Goal: Task Accomplishment & Management: Use online tool/utility

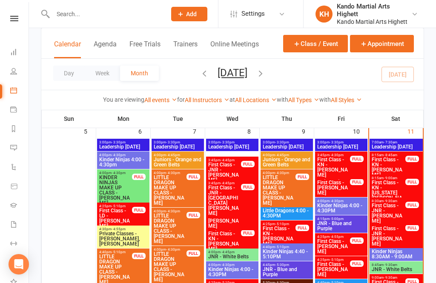
scroll to position [206, 0]
click at [383, 191] on span "First Class - KN - [US_STATE][PERSON_NAME]" at bounding box center [389, 194] width 35 height 26
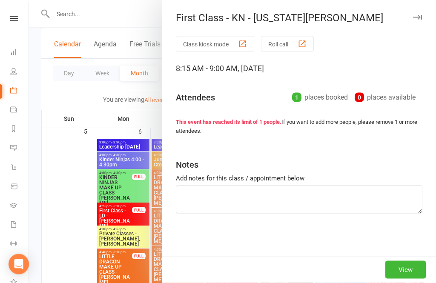
scroll to position [206, 0]
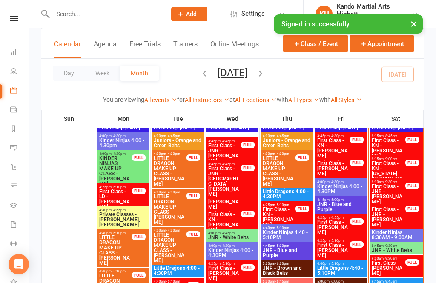
scroll to position [220, 0]
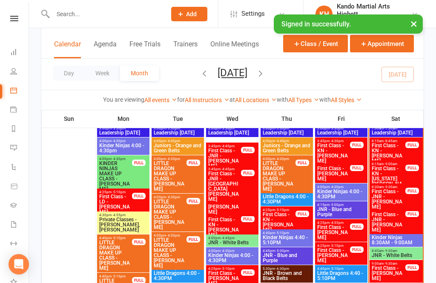
click at [395, 180] on span "First Class - KN - [US_STATE][PERSON_NAME]" at bounding box center [389, 179] width 35 height 26
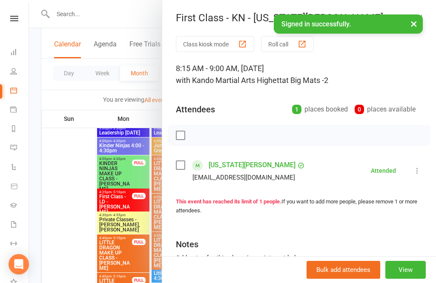
click at [241, 166] on link "[US_STATE][PERSON_NAME]" at bounding box center [252, 166] width 87 height 14
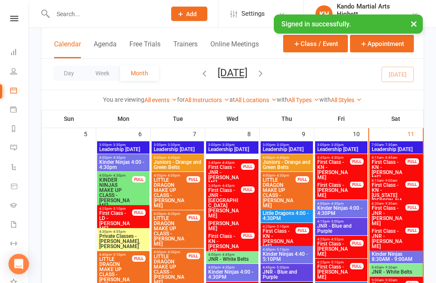
scroll to position [204, 0]
click at [387, 234] on span "First Class - JNR - [PERSON_NAME]" at bounding box center [389, 239] width 35 height 20
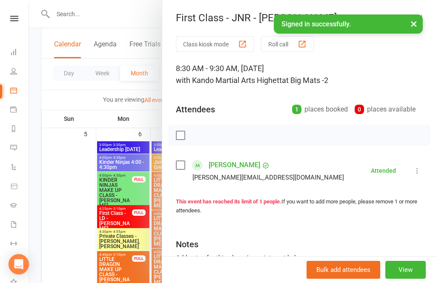
click at [234, 171] on link "[PERSON_NAME]" at bounding box center [235, 166] width 52 height 14
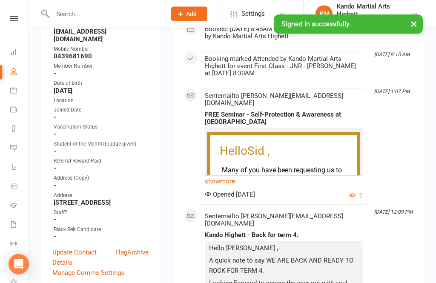
scroll to position [192, 0]
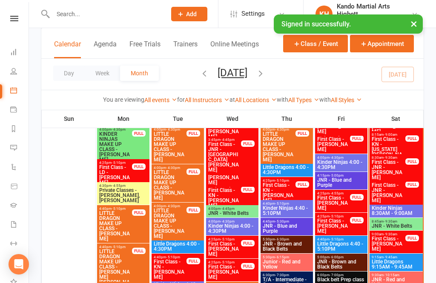
scroll to position [250, 0]
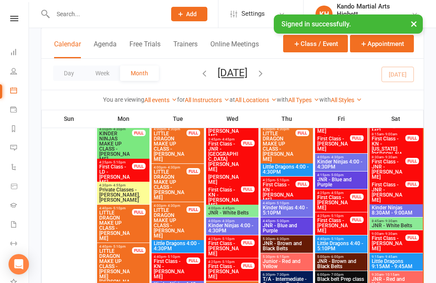
click at [397, 163] on span "First Class - JNR - [PERSON_NAME]" at bounding box center [389, 169] width 35 height 20
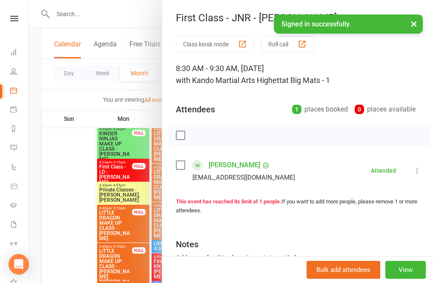
click at [216, 164] on link "[PERSON_NAME]" at bounding box center [235, 166] width 52 height 14
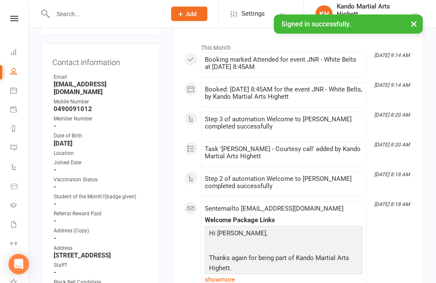
scroll to position [132, 0]
click at [13, 88] on icon at bounding box center [13, 90] width 7 height 7
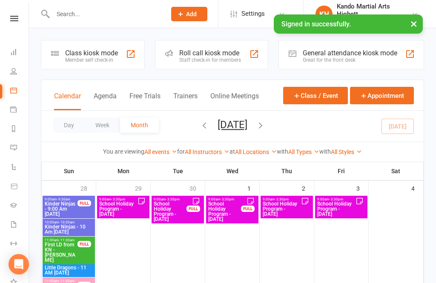
click at [12, 113] on link "Payments" at bounding box center [19, 110] width 19 height 19
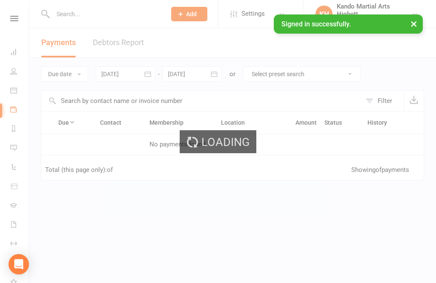
click at [12, 100] on div "Loading" at bounding box center [218, 141] width 436 height 283
click at [12, 93] on div "Loading" at bounding box center [218, 141] width 436 height 283
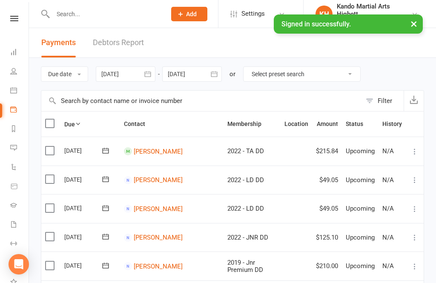
click at [16, 91] on icon at bounding box center [13, 90] width 7 height 7
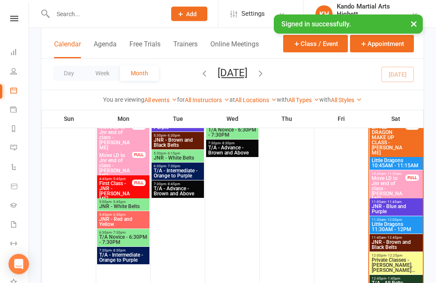
scroll to position [502, 0]
click at [405, 243] on span "JNR - Brown and Black Belts" at bounding box center [397, 245] width 50 height 10
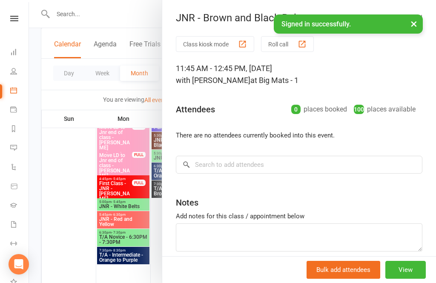
click at [286, 50] on button "Roll call" at bounding box center [287, 44] width 53 height 16
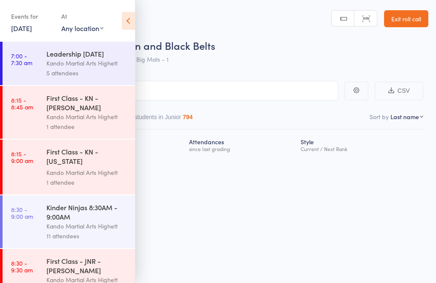
click at [134, 26] on icon at bounding box center [128, 21] width 13 height 18
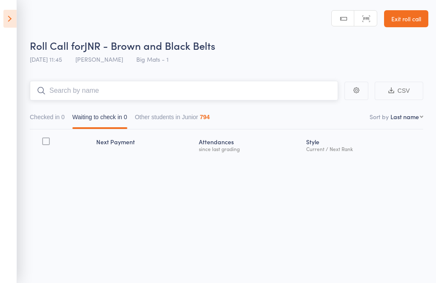
click at [135, 93] on input "search" at bounding box center [184, 91] width 309 height 20
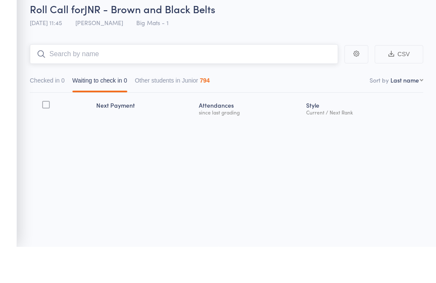
click at [58, 110] on button "Checked in 0" at bounding box center [47, 120] width 35 height 20
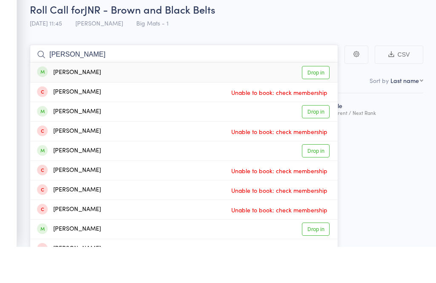
type input "Samuel john"
click at [324, 102] on link "Drop in" at bounding box center [316, 108] width 28 height 13
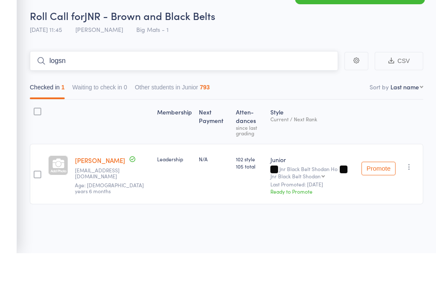
type input "logsn"
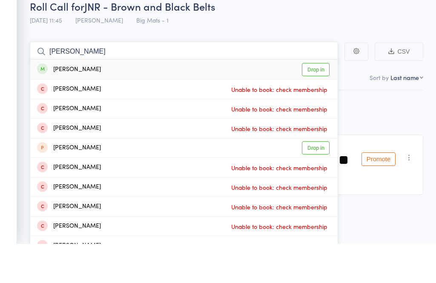
type input "Logan richard"
click at [329, 102] on link "Drop in" at bounding box center [316, 108] width 28 height 13
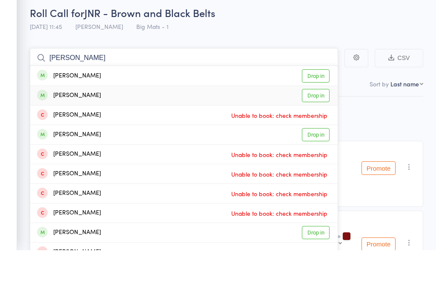
type input "oscar r"
click at [322, 122] on link "Drop in" at bounding box center [316, 128] width 28 height 13
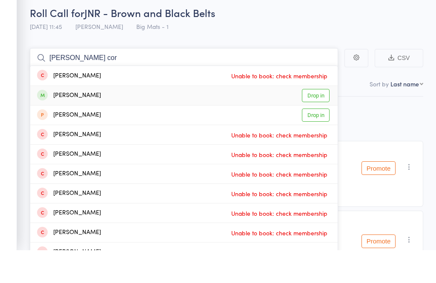
type input "orin cor"
click at [318, 122] on link "Drop in" at bounding box center [316, 128] width 28 height 13
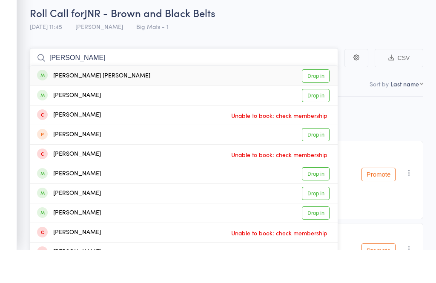
type input "olivia lee"
click at [322, 102] on link "Drop in" at bounding box center [316, 108] width 28 height 13
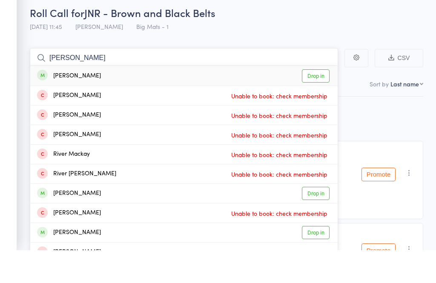
type input "elena rivera"
click at [321, 102] on link "Drop in" at bounding box center [316, 108] width 28 height 13
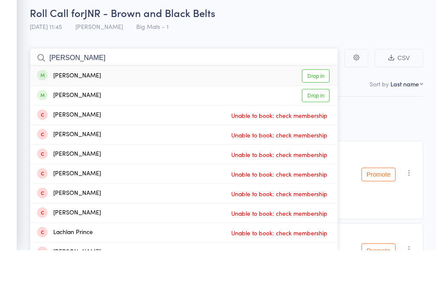
type input "spencer lan"
click at [319, 102] on link "Drop in" at bounding box center [316, 108] width 28 height 13
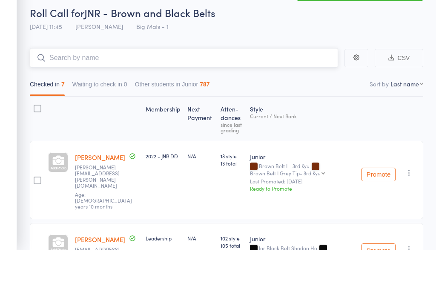
type input "l"
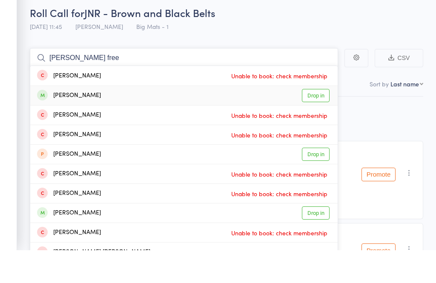
type input "miller free"
click at [315, 122] on link "Drop in" at bounding box center [316, 128] width 28 height 13
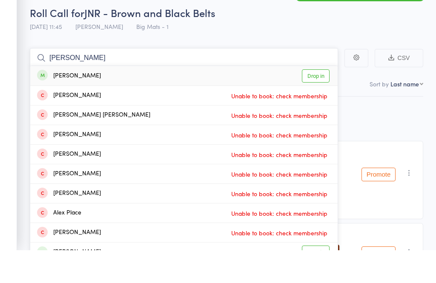
type input "alexis"
click at [309, 102] on link "Drop in" at bounding box center [316, 108] width 28 height 13
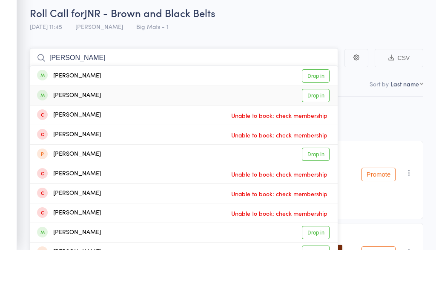
type input "emma bi"
click at [317, 122] on link "Drop in" at bounding box center [316, 128] width 28 height 13
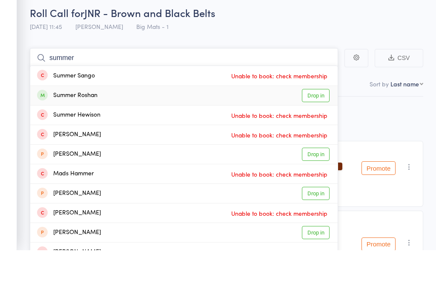
type input "summer"
click at [319, 122] on link "Drop in" at bounding box center [316, 128] width 28 height 13
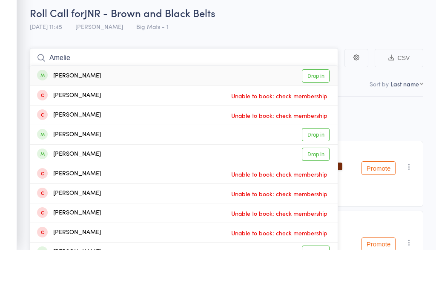
type input "Amelie"
click at [328, 102] on link "Drop in" at bounding box center [316, 108] width 28 height 13
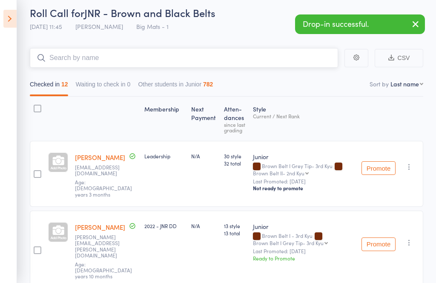
click at [266, 52] on input "search" at bounding box center [184, 58] width 309 height 20
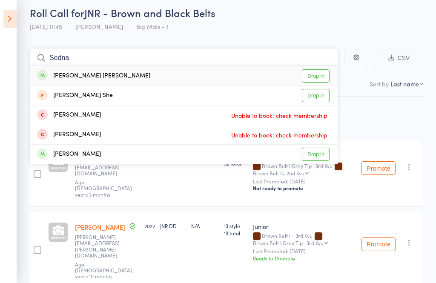
type input "Sedna"
click at [322, 76] on link "Drop in" at bounding box center [316, 75] width 28 height 13
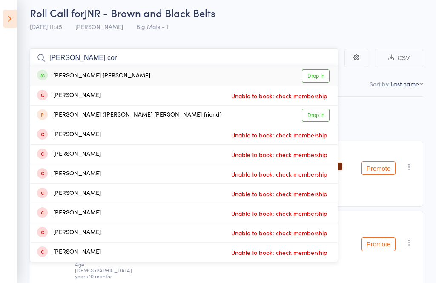
type input "Kane cor"
click at [321, 73] on link "Drop in" at bounding box center [316, 75] width 28 height 13
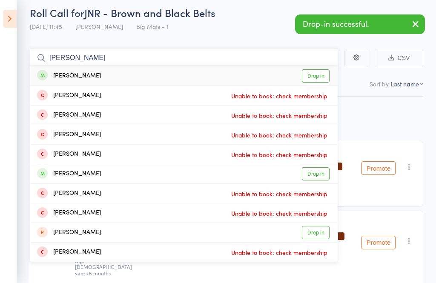
type input "dean zhen"
click at [324, 74] on link "Drop in" at bounding box center [316, 75] width 28 height 13
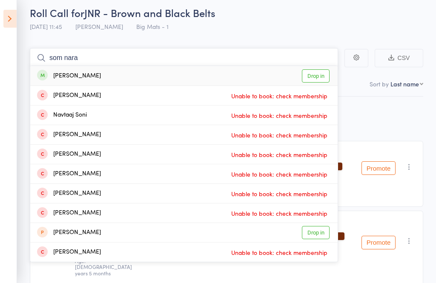
type input "som nara"
click at [324, 81] on link "Drop in" at bounding box center [316, 75] width 28 height 13
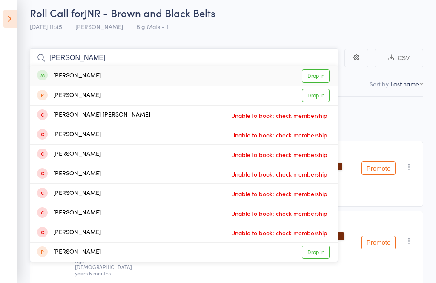
type input "quinn coo"
click at [323, 70] on link "Drop in" at bounding box center [316, 75] width 28 height 13
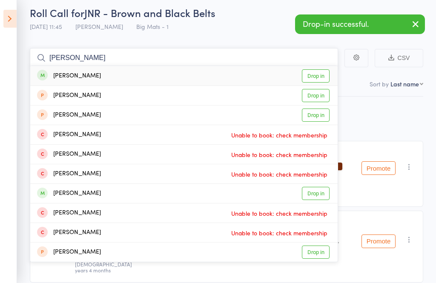
type input "elliot"
click at [316, 74] on link "Drop in" at bounding box center [316, 75] width 28 height 13
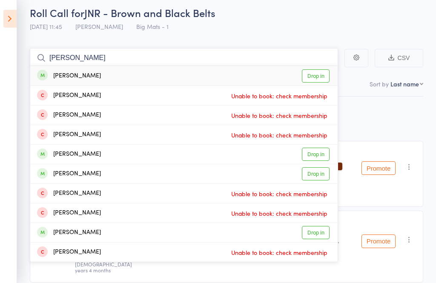
type input "Liam aha"
click at [318, 81] on link "Drop in" at bounding box center [316, 75] width 28 height 13
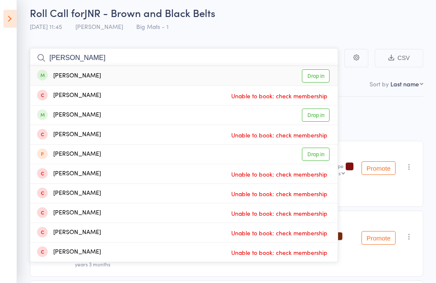
type input "chloe bene"
click at [316, 79] on link "Drop in" at bounding box center [316, 75] width 28 height 13
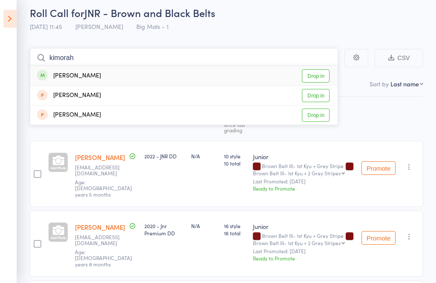
type input "kimorah"
click at [318, 75] on link "Drop in" at bounding box center [316, 75] width 28 height 13
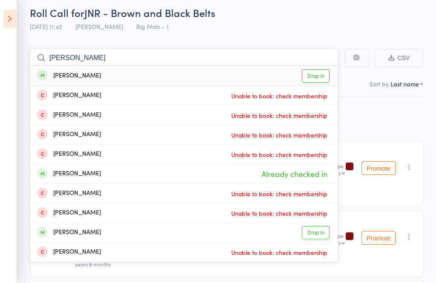
type input "spencer"
click at [319, 77] on link "Drop in" at bounding box center [316, 75] width 28 height 13
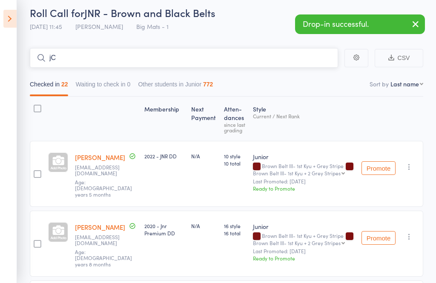
type input "j"
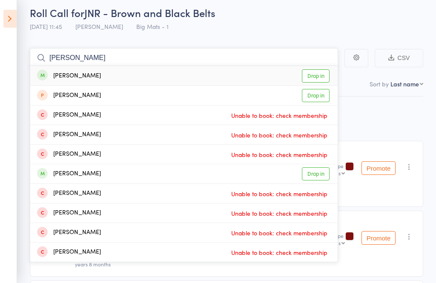
type input "jacob mcc"
click at [316, 80] on link "Drop in" at bounding box center [316, 75] width 28 height 13
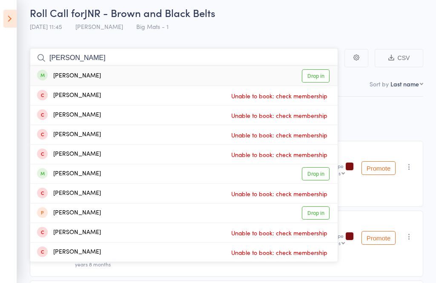
type input "alexander marine"
click at [323, 76] on link "Drop in" at bounding box center [316, 75] width 28 height 13
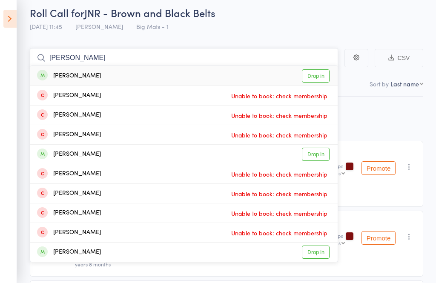
type input "alexander hall"
click at [322, 76] on link "Drop in" at bounding box center [316, 75] width 28 height 13
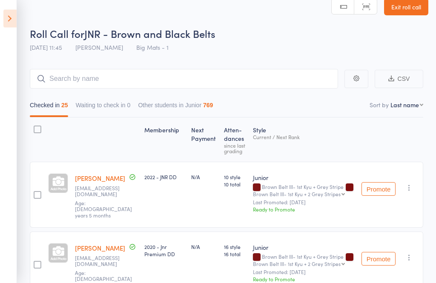
scroll to position [0, 0]
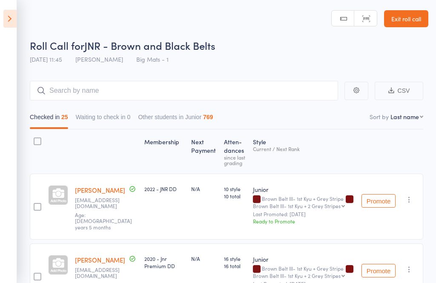
click at [403, 14] on link "Exit roll call" at bounding box center [406, 18] width 44 height 17
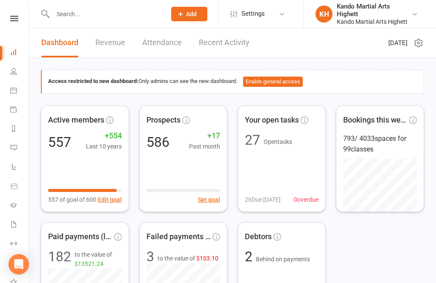
click at [12, 84] on link "Calendar" at bounding box center [19, 91] width 19 height 19
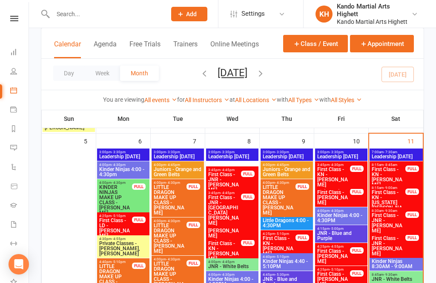
scroll to position [173, 0]
